Goal: Information Seeking & Learning: Learn about a topic

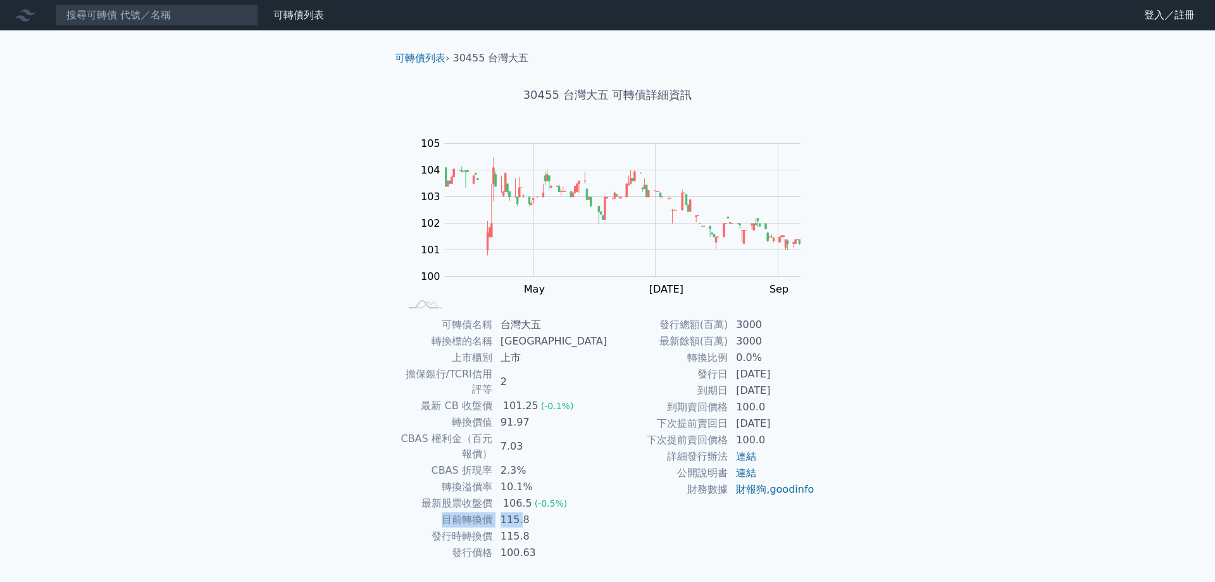
drag, startPoint x: 548, startPoint y: 495, endPoint x: 461, endPoint y: 490, distance: 87.5
click at [461, 511] on tr "目前轉換價 115.8" at bounding box center [504, 519] width 208 height 16
drag, startPoint x: 594, startPoint y: 490, endPoint x: 449, endPoint y: 512, distance: 146.5
click at [449, 512] on tbody "可轉債名稱 台灣大五 轉換標的名稱 台灣大 上市櫃別 上市 擔保銀行/TCRI信用評等 2 最新 CB 收盤價 101.25 (-0.1%) 轉換價值 91.…" at bounding box center [504, 438] width 208 height 244
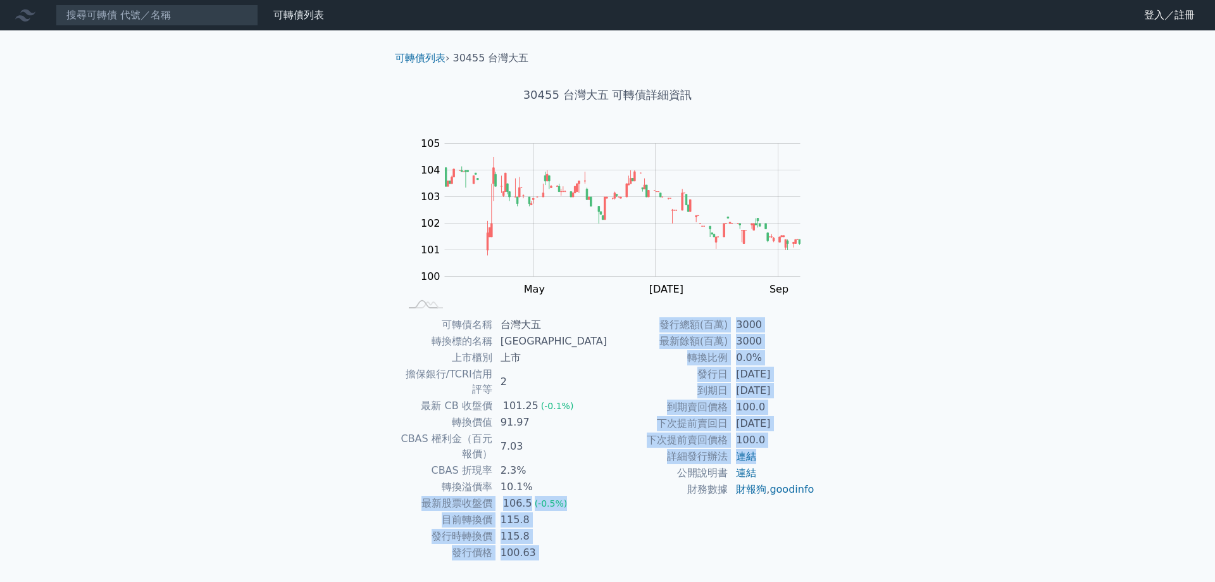
drag, startPoint x: 775, startPoint y: 455, endPoint x: 418, endPoint y: 474, distance: 357.4
click at [418, 474] on div "可轉債名稱 台灣大五 轉換標的名稱 台灣大 上市櫃別 上市 擔保銀行/TCRI信用評等 2 最新 CB 收盤價 101.25 (-0.1%) 轉換價值 91.…" at bounding box center [607, 438] width 445 height 244
click at [583, 528] on td "115.8" at bounding box center [550, 536] width 115 height 16
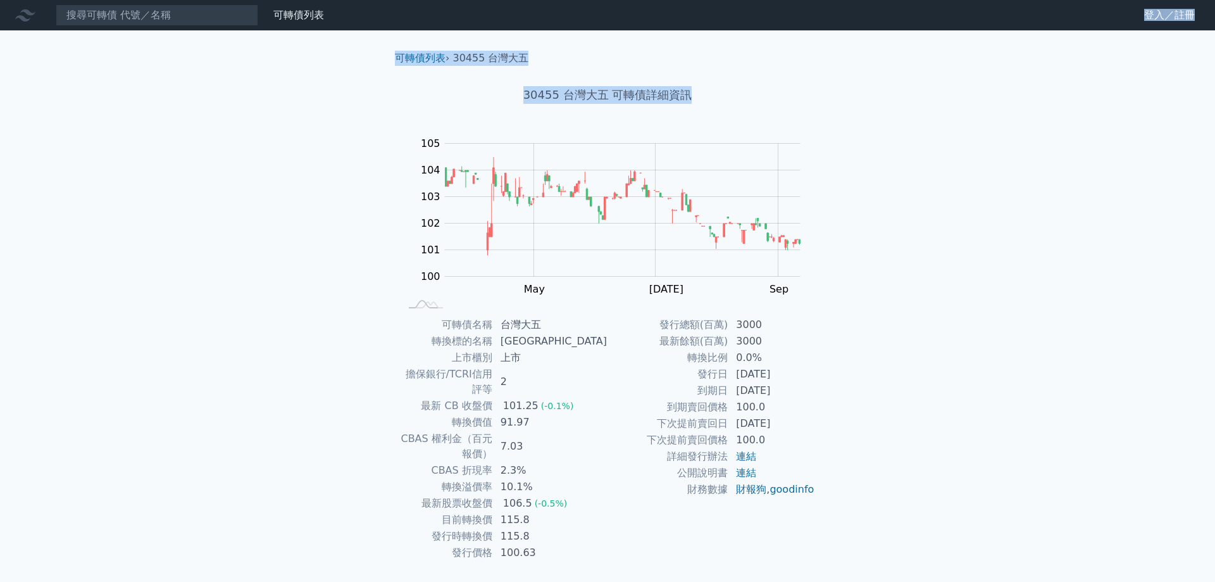
drag, startPoint x: 584, startPoint y: 496, endPoint x: 868, endPoint y: 418, distance: 294.6
click at [876, 416] on div "可轉債列表 財務數據 可轉債列表 財務數據 登入／註冊 登入／註冊 可轉債列表 › 30455 台灣大五 30455 台灣大五 可轉債詳細資訊 Zoom Ou…" at bounding box center [607, 308] width 1215 height 616
drag, startPoint x: 789, startPoint y: 430, endPoint x: 739, endPoint y: 347, distance: 96.8
click at [739, 347] on tbody "發行總額(百萬) 3000 最新餘額(百萬) 3000 轉換比例 0.0% 發行日 2025-02-25 到期日 2030-02-25 到期賣回價格 100.…" at bounding box center [711, 406] width 208 height 181
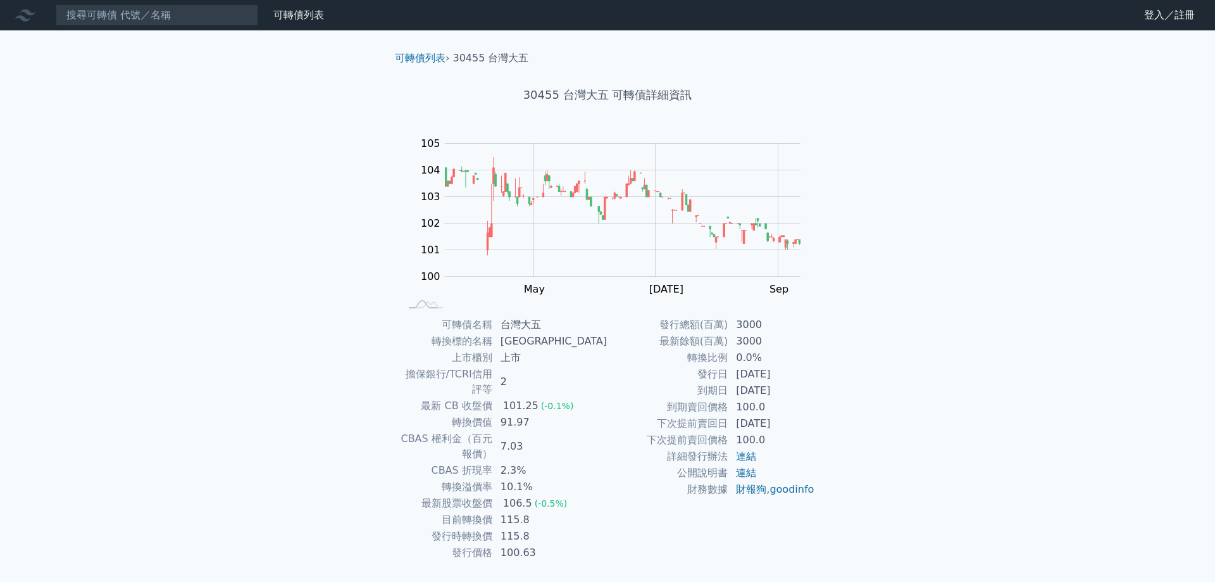
click at [739, 347] on td "3000" at bounding box center [771, 341] width 87 height 16
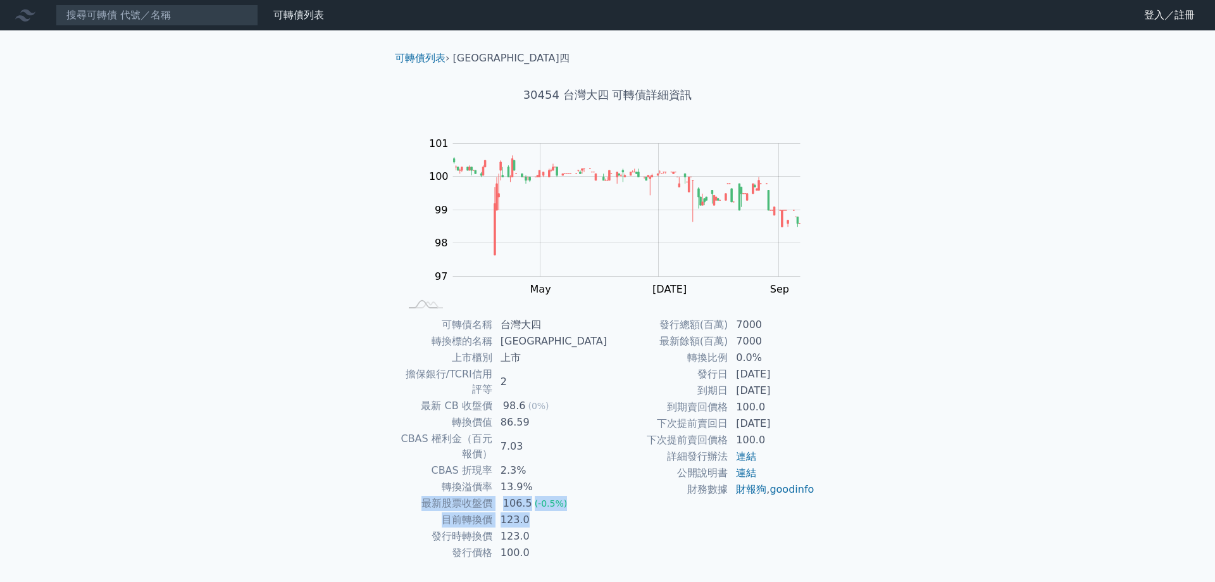
drag, startPoint x: 572, startPoint y: 490, endPoint x: 438, endPoint y: 475, distance: 135.0
click at [438, 475] on tbody "可轉債名稱 台灣大四 轉換標的名稱 [GEOGRAPHIC_DATA] 上市櫃別 上市 擔保銀行/TCRI信用評等 2 最新 CB 收盤價 98.6 (0%)…" at bounding box center [504, 438] width 208 height 244
drag, startPoint x: 793, startPoint y: 409, endPoint x: 687, endPoint y: 380, distance: 110.2
click at [687, 380] on tbody "發行總額(百萬) 7000 最新餘額(百萬) 7000 轉換比例 0.0% 發行日 [DATE] 到期日 [DATE] 到期賣回價格 100.0 下次提前賣回…" at bounding box center [711, 406] width 208 height 181
